Goal: Transaction & Acquisition: Purchase product/service

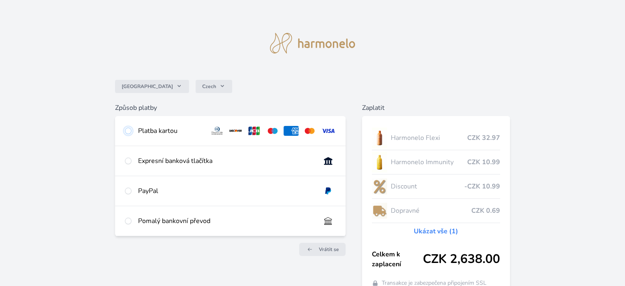
click at [129, 129] on input "radio" at bounding box center [128, 130] width 7 height 7
radio input "true"
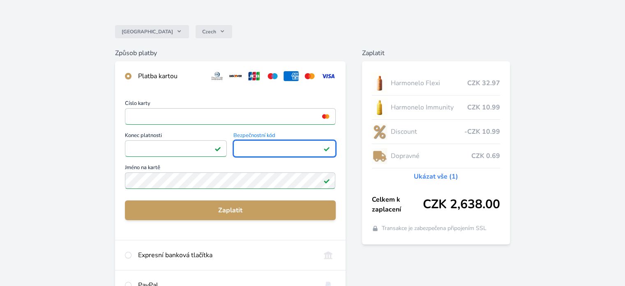
scroll to position [93, 0]
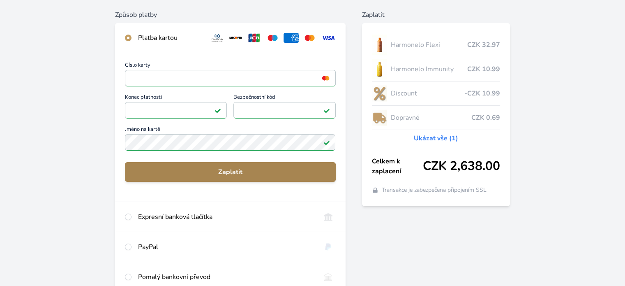
click at [250, 167] on span "Zaplatit" at bounding box center [229, 172] width 197 height 10
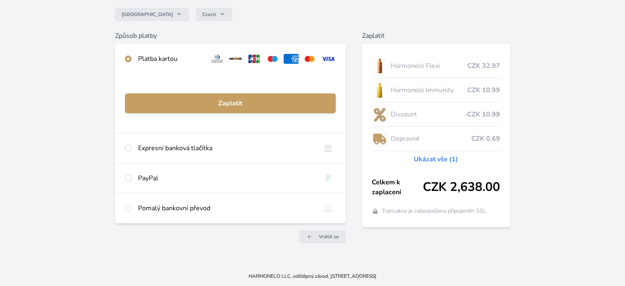
scroll to position [71, 0]
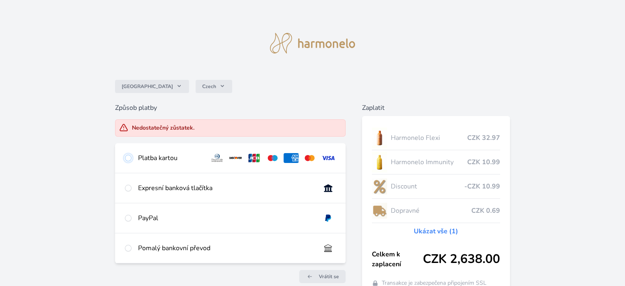
click at [128, 157] on input "radio" at bounding box center [128, 157] width 7 height 7
radio input "true"
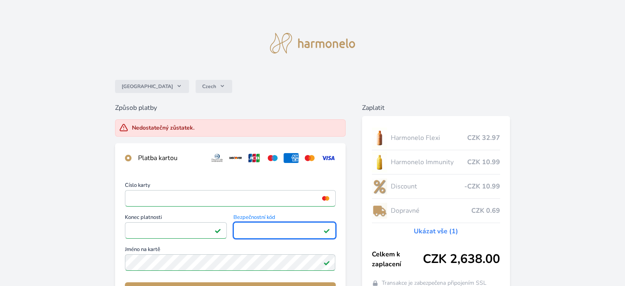
scroll to position [188, 0]
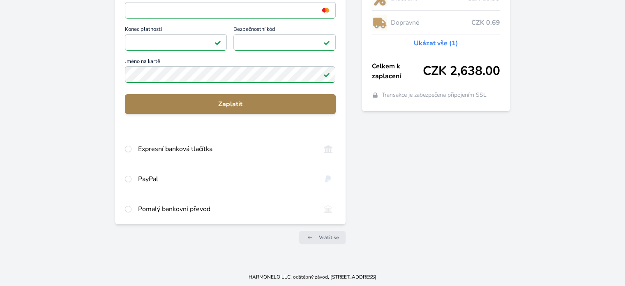
click at [235, 100] on span "Zaplatit" at bounding box center [229, 104] width 197 height 10
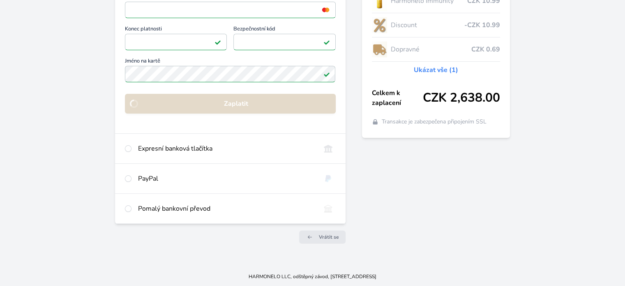
scroll to position [71, 0]
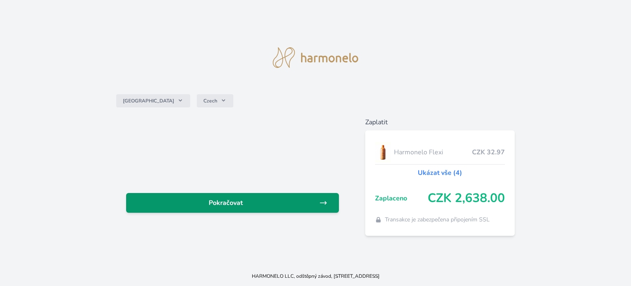
click at [235, 199] on span "Pokračovat" at bounding box center [226, 203] width 187 height 10
